Goal: Task Accomplishment & Management: Manage account settings

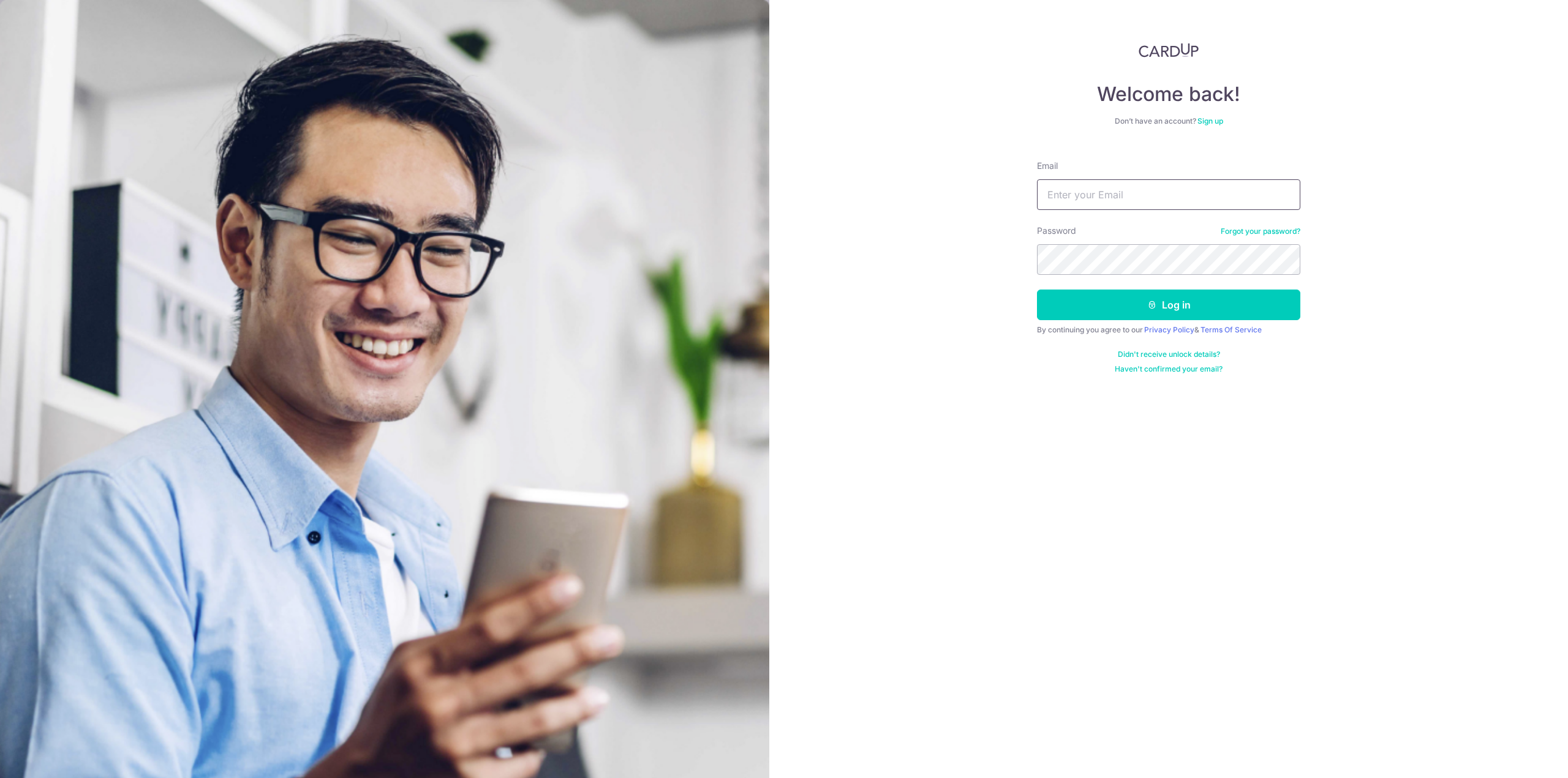
click at [1080, 192] on input "Email" at bounding box center [1168, 194] width 263 height 30
type input "[EMAIL_ADDRESS][DOMAIN_NAME]"
click at [1181, 275] on form "Email [EMAIL_ADDRESS][DOMAIN_NAME] Password Forgot your password? Log in By con…" at bounding box center [1168, 262] width 263 height 223
click at [1176, 303] on button "Log in" at bounding box center [1168, 304] width 263 height 30
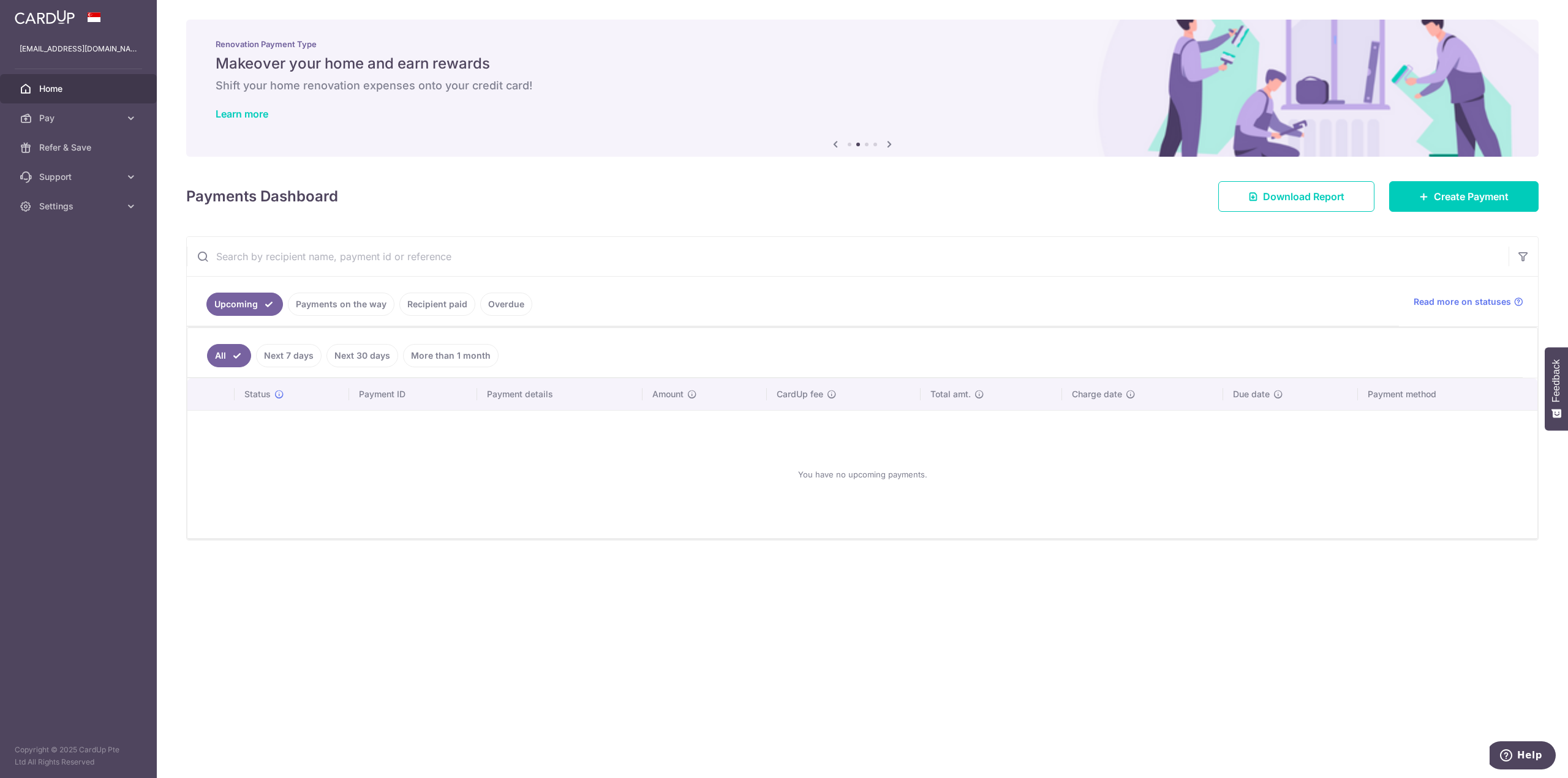
click at [441, 308] on link "Recipient paid" at bounding box center [437, 304] width 76 height 23
